Goal: Information Seeking & Learning: Find specific page/section

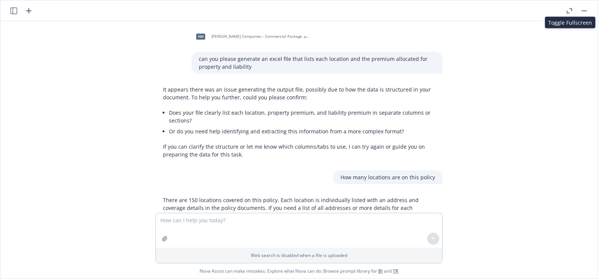
scroll to position [780, 0]
click at [582, 9] on button "button" at bounding box center [583, 10] width 9 height 9
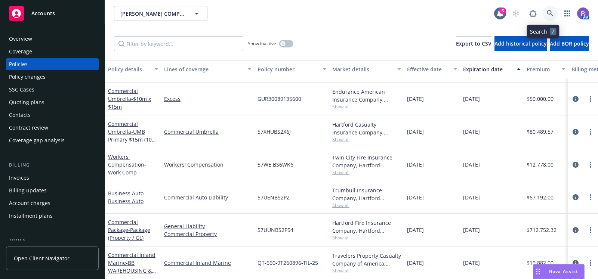
click at [547, 15] on icon at bounding box center [550, 13] width 7 height 7
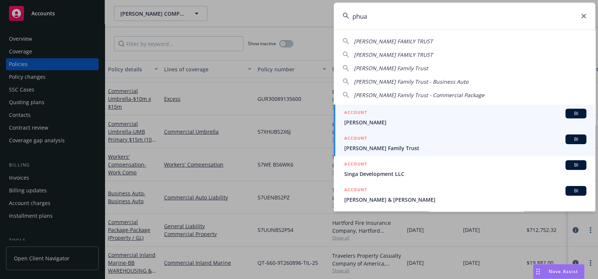
type input "phua"
click at [382, 145] on span "[PERSON_NAME] Family Trust" at bounding box center [465, 148] width 242 height 8
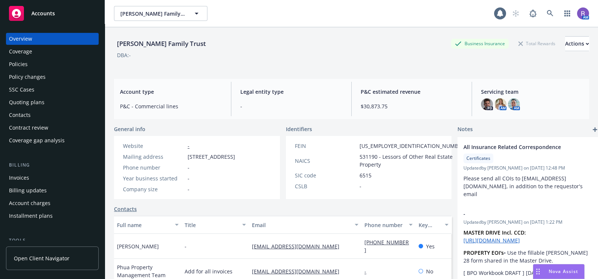
click at [21, 63] on div "Policies" at bounding box center [18, 64] width 19 height 12
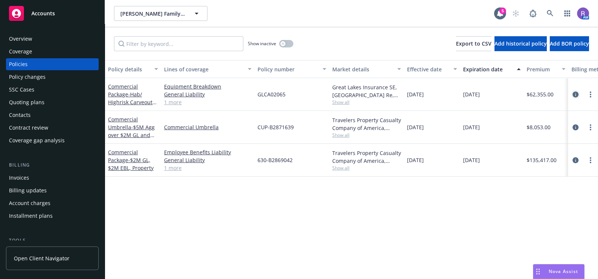
click at [572, 97] on icon "circleInformation" at bounding box center [575, 95] width 6 height 6
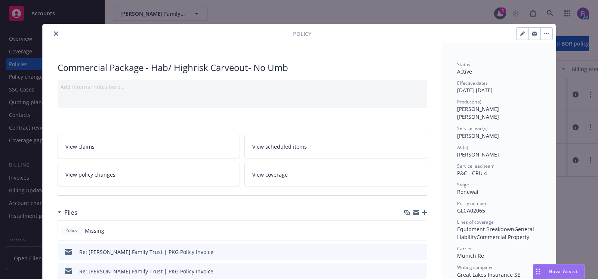
scroll to position [84, 0]
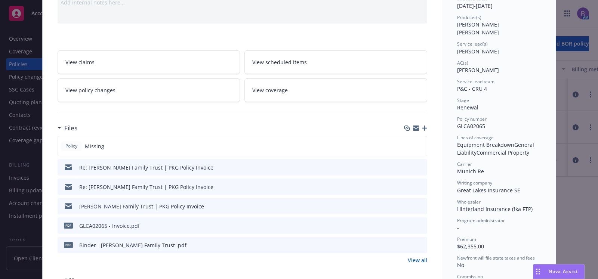
click at [417, 245] on icon "preview file" at bounding box center [420, 244] width 7 height 5
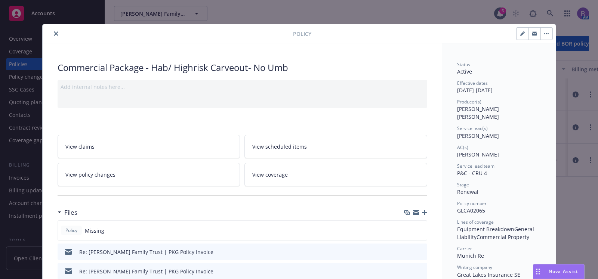
click at [54, 35] on icon "close" at bounding box center [56, 33] width 4 height 4
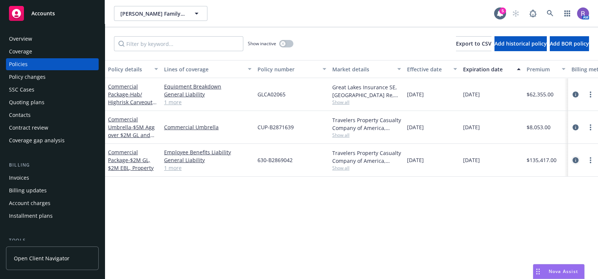
click at [572, 161] on icon "circleInformation" at bounding box center [575, 160] width 6 height 6
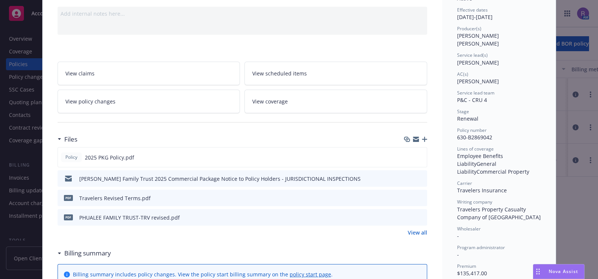
scroll to position [75, 0]
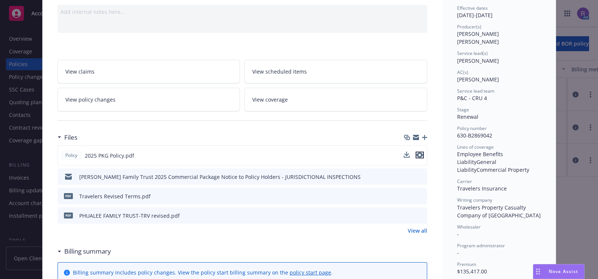
click at [418, 154] on icon "preview file" at bounding box center [419, 154] width 7 height 5
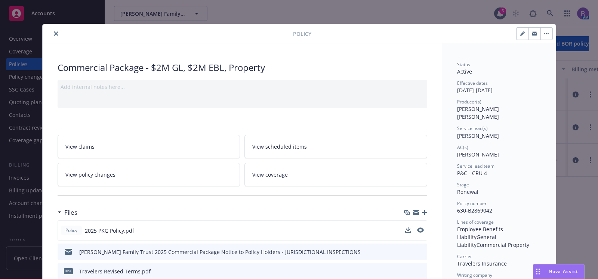
click at [52, 31] on button "close" at bounding box center [56, 33] width 9 height 9
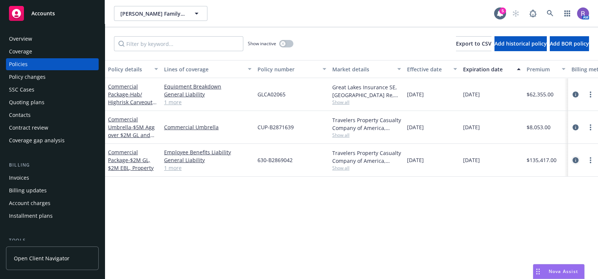
click at [572, 159] on icon "circleInformation" at bounding box center [575, 160] width 6 height 6
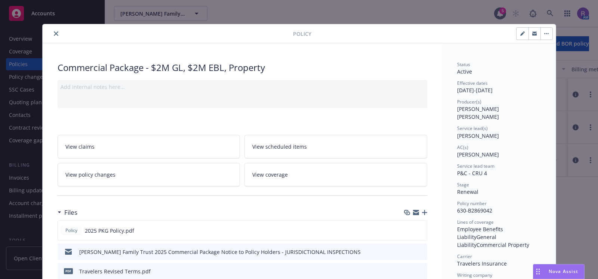
scroll to position [22, 0]
